Goal: Book appointment/travel/reservation

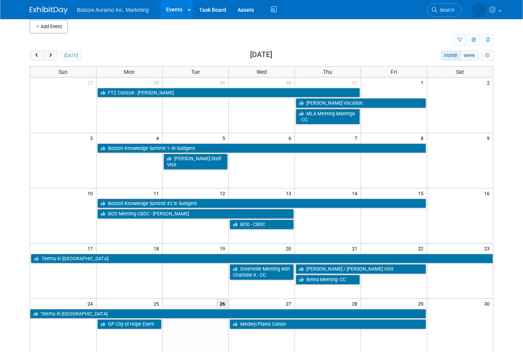
click at [49, 53] on span "next" at bounding box center [51, 55] width 6 height 5
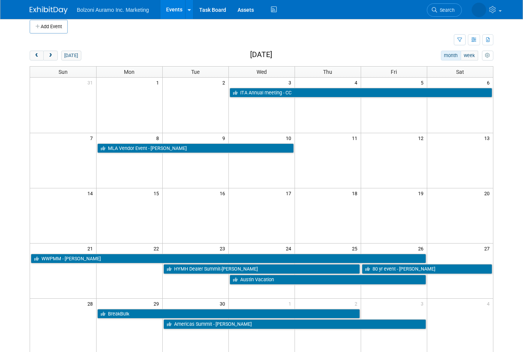
click at [63, 51] on button "[DATE]" at bounding box center [71, 56] width 20 height 10
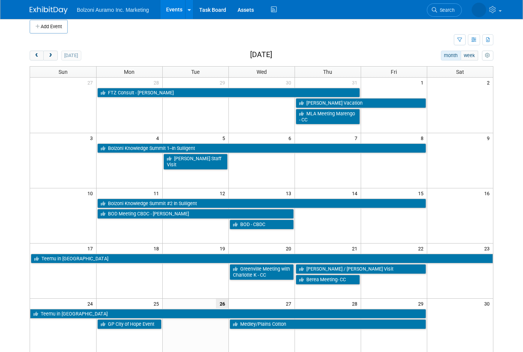
click at [56, 42] on td at bounding box center [242, 39] width 424 height 13
click at [54, 51] on button "next" at bounding box center [50, 56] width 14 height 10
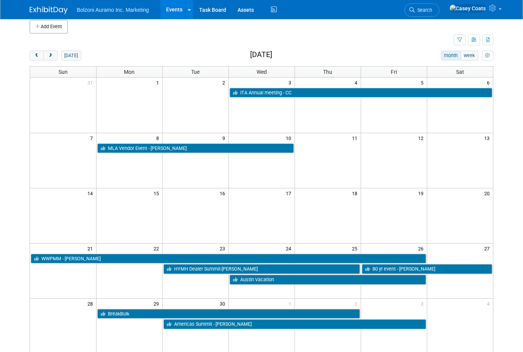
click at [52, 49] on div "Add Event New Event Duplicate Event Warning There is another event in your work…" at bounding box center [261, 218] width 475 height 413
click at [45, 54] on button "next" at bounding box center [50, 56] width 14 height 10
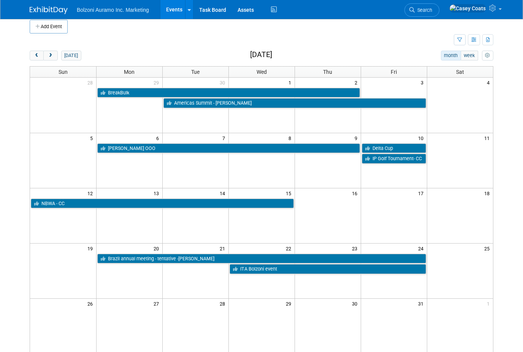
click at [45, 54] on button "next" at bounding box center [50, 56] width 14 height 10
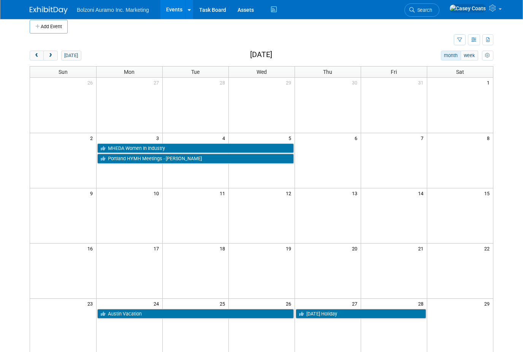
click at [39, 52] on button "prev" at bounding box center [37, 56] width 14 height 10
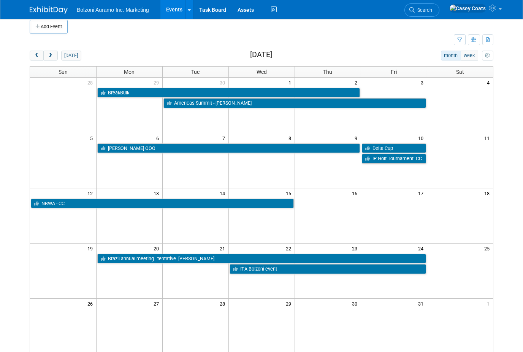
click at [39, 52] on button "prev" at bounding box center [37, 56] width 14 height 10
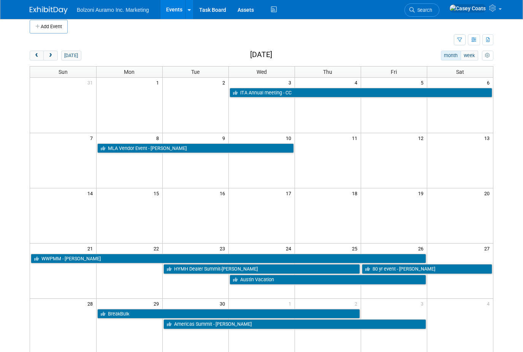
click at [38, 54] on span "prev" at bounding box center [37, 55] width 6 height 5
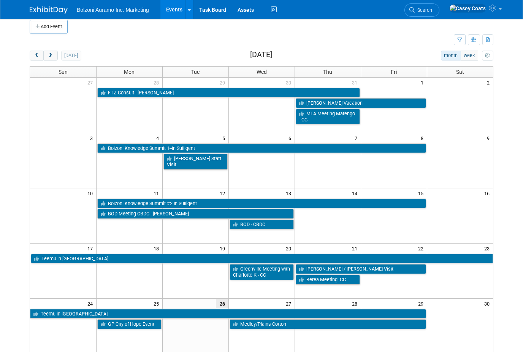
click at [38, 53] on span "prev" at bounding box center [37, 55] width 6 height 5
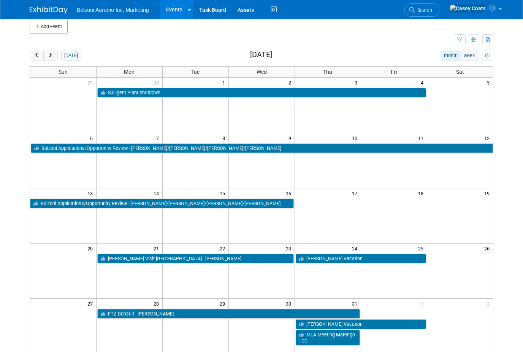
click at [41, 56] on button "prev" at bounding box center [37, 56] width 14 height 10
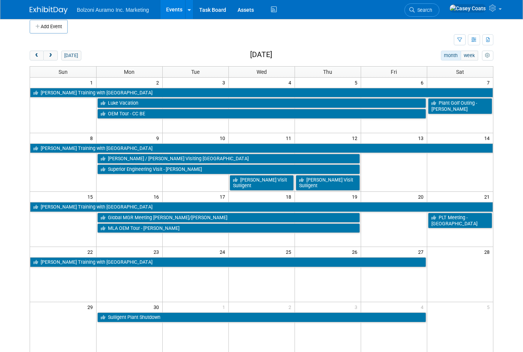
click at [38, 53] on span "prev" at bounding box center [37, 55] width 6 height 5
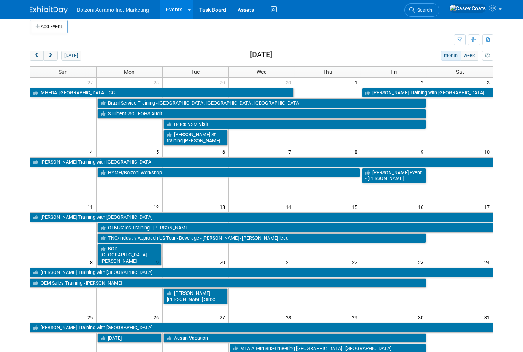
click at [41, 52] on button "prev" at bounding box center [37, 56] width 14 height 10
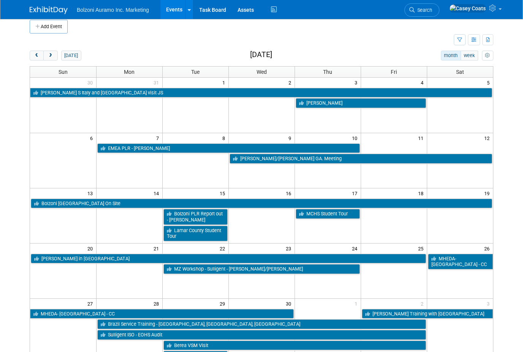
click at [35, 51] on button "prev" at bounding box center [37, 56] width 14 height 10
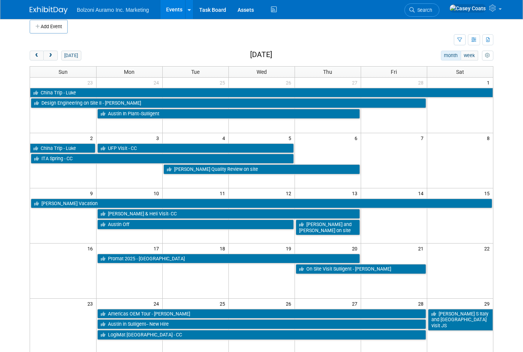
click at [57, 57] on button "next" at bounding box center [50, 56] width 14 height 10
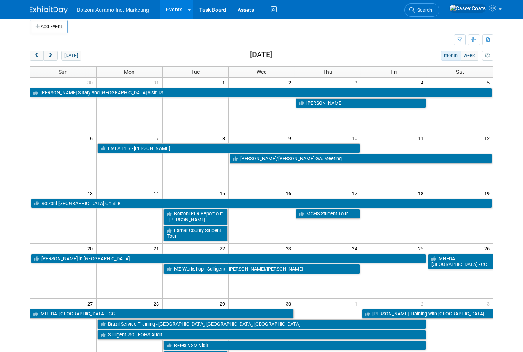
click at [59, 60] on div "[DATE] month week [DATE] Sun Mon Tue Wed Thu Fri Sat 30 31 1 2 3 4 5 [PERSON_NA…" at bounding box center [262, 237] width 464 height 373
click at [50, 55] on span "next" at bounding box center [51, 55] width 6 height 5
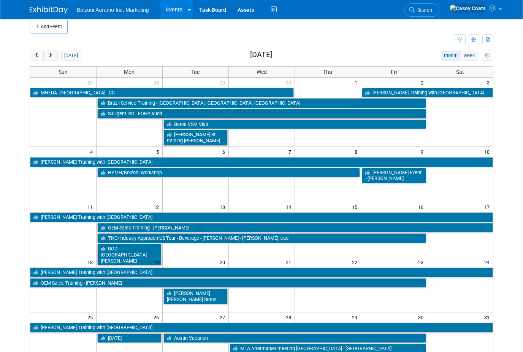
click at [50, 54] on span "next" at bounding box center [51, 55] width 6 height 5
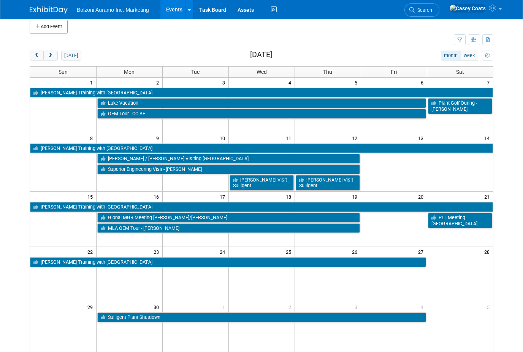
click at [51, 56] on span "next" at bounding box center [51, 55] width 6 height 5
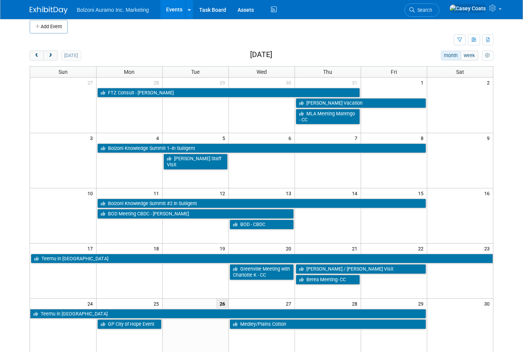
click at [49, 56] on span "next" at bounding box center [51, 55] width 6 height 5
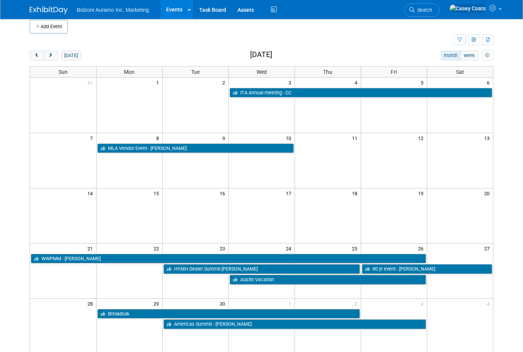
click at [49, 55] on span "next" at bounding box center [51, 55] width 6 height 5
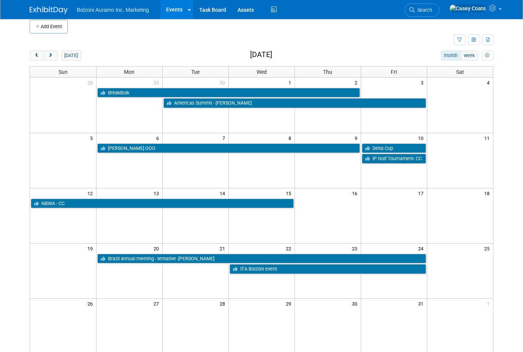
click at [50, 56] on span "next" at bounding box center [51, 55] width 6 height 5
click at [50, 55] on span "next" at bounding box center [51, 55] width 6 height 5
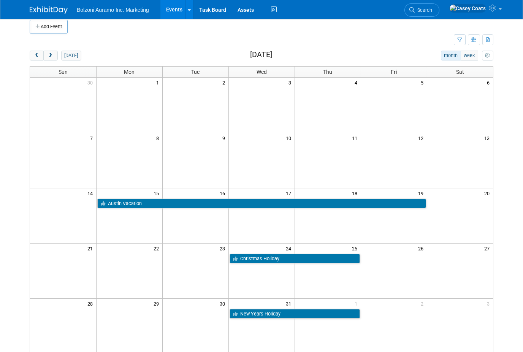
click at [49, 56] on span "next" at bounding box center [51, 55] width 6 height 5
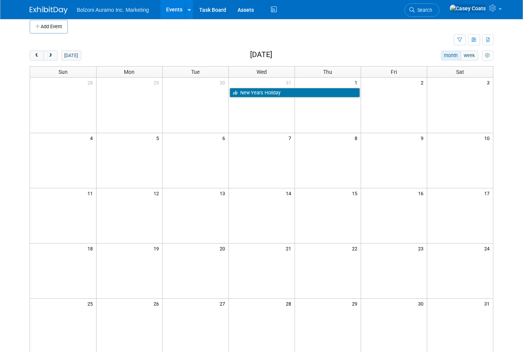
click at [49, 55] on span "next" at bounding box center [51, 55] width 6 height 5
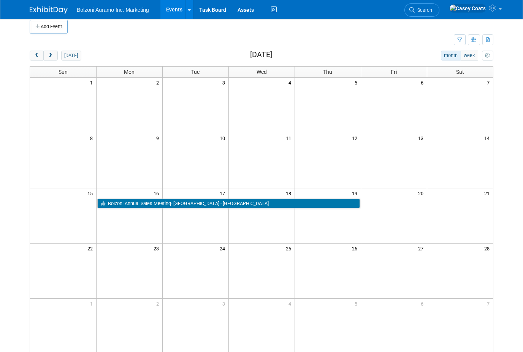
click at [49, 55] on span "next" at bounding box center [51, 55] width 6 height 5
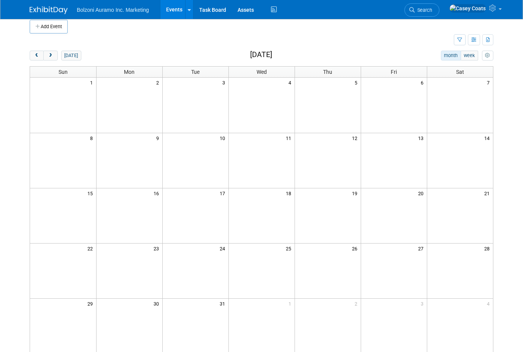
click at [49, 55] on span "next" at bounding box center [51, 55] width 6 height 5
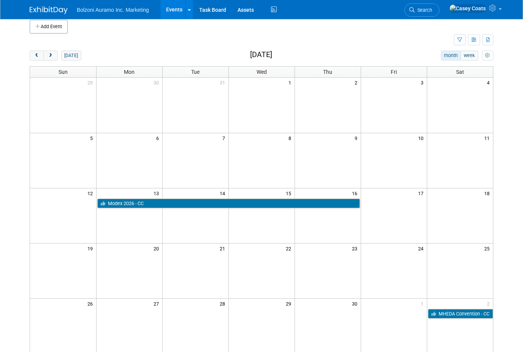
click at [46, 54] on button "next" at bounding box center [50, 56] width 14 height 10
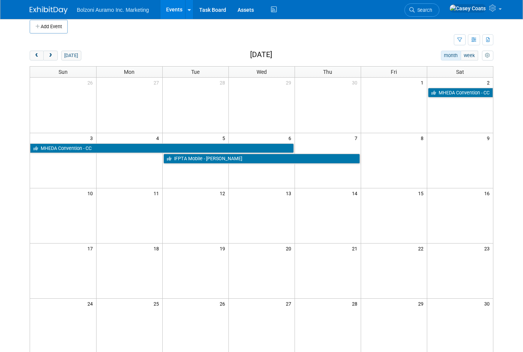
click at [31, 52] on button "prev" at bounding box center [37, 56] width 14 height 10
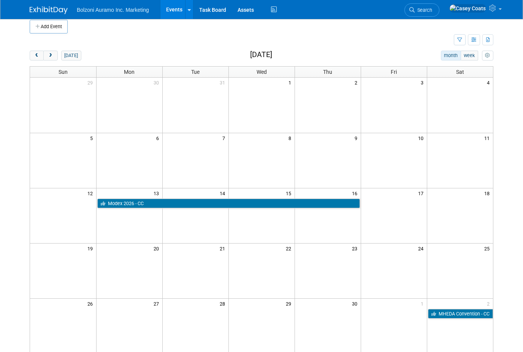
click at [31, 51] on button "prev" at bounding box center [37, 56] width 14 height 10
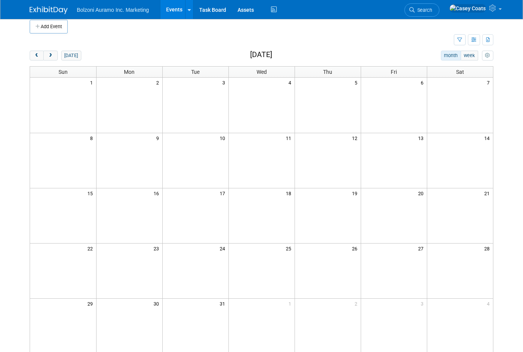
click at [50, 51] on button "next" at bounding box center [50, 56] width 14 height 10
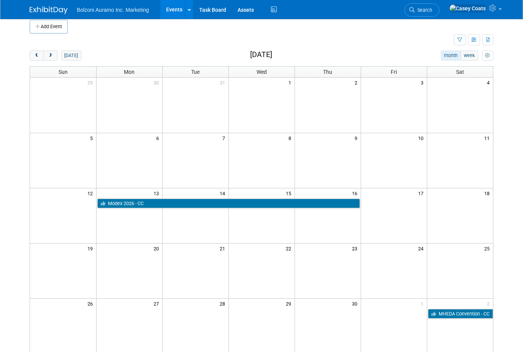
click at [31, 52] on button "prev" at bounding box center [37, 56] width 14 height 10
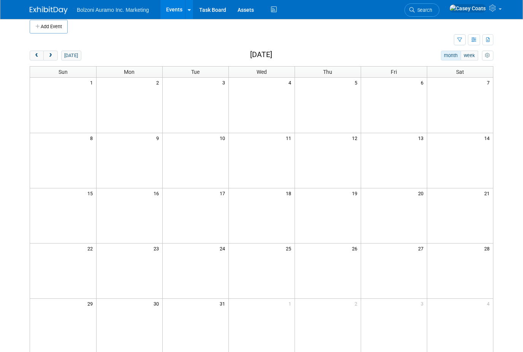
click at [33, 51] on button "prev" at bounding box center [37, 56] width 14 height 10
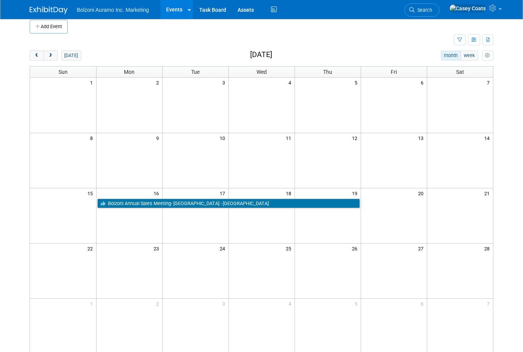
click at [33, 51] on button "prev" at bounding box center [37, 56] width 14 height 10
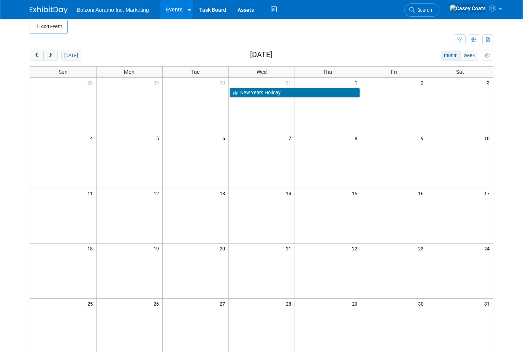
click at [32, 53] on button "prev" at bounding box center [37, 56] width 14 height 10
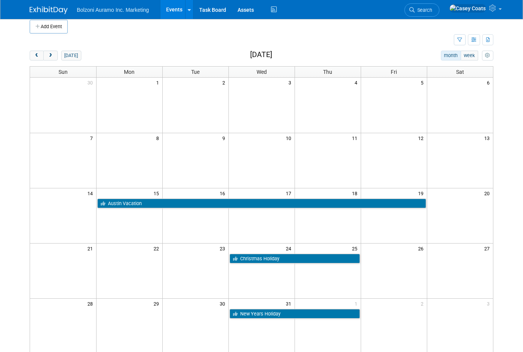
click at [38, 51] on button "prev" at bounding box center [37, 56] width 14 height 10
